Goal: Transaction & Acquisition: Purchase product/service

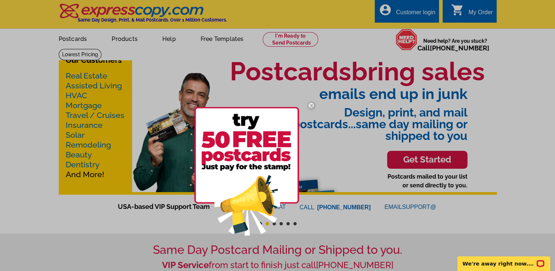
click at [312, 104] on img at bounding box center [311, 105] width 21 height 21
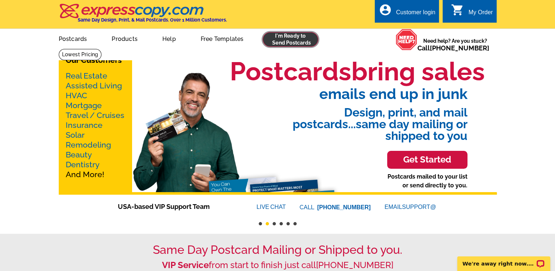
click at [294, 40] on link at bounding box center [291, 39] width 56 height 15
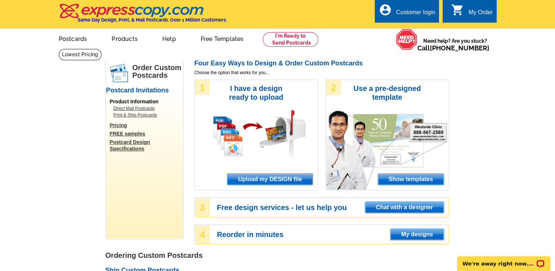
click at [129, 143] on link "Postcard Design Specifications" at bounding box center [146, 145] width 73 height 13
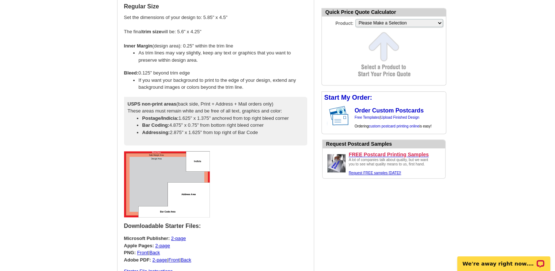
scroll to position [402, 0]
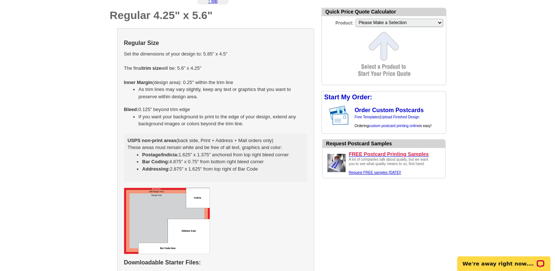
drag, startPoint x: 203, startPoint y: 54, endPoint x: 230, endPoint y: 54, distance: 26.7
click at [230, 54] on td "Regular Size Set the dimensions of your design to: 5.85" x 4.5" The final trim …" at bounding box center [216, 109] width 184 height 148
select select "1"
click at [236, 58] on td "Regular Size Set the dimensions of your design to: 5.85" x 4.5" The final trim …" at bounding box center [216, 109] width 184 height 148
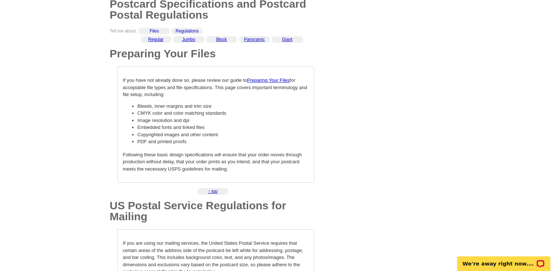
scroll to position [0, 0]
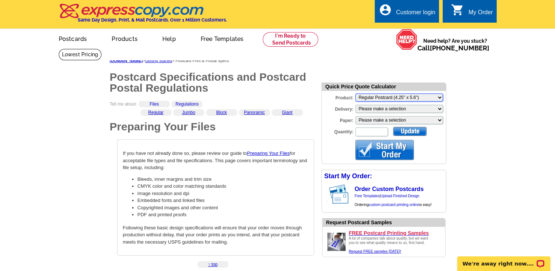
click at [441, 98] on select "Please Make a Selection Jumbo Postcard (5.5" x 8.5") Regular Postcard (4.25" x …" at bounding box center [400, 97] width 88 height 8
click at [440, 110] on select "Please make a selection Print + Address+USPS First Class Print-Only+Shipped To …" at bounding box center [400, 109] width 88 height 8
select select "3"
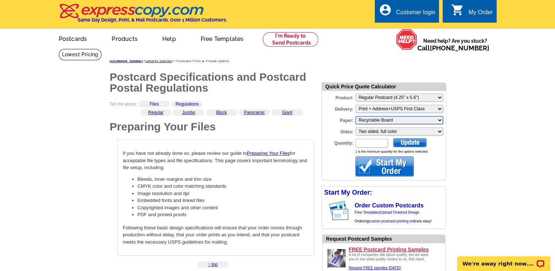
click at [441, 121] on select "Please make a selection Recyclable Board" at bounding box center [400, 120] width 88 height 8
click at [440, 120] on select "Please make a selection Recyclable Board" at bounding box center [400, 120] width 88 height 8
click at [440, 133] on select "Please make a selection Two sided, full color" at bounding box center [400, 131] width 88 height 8
